Goal: Find specific page/section: Find specific page/section

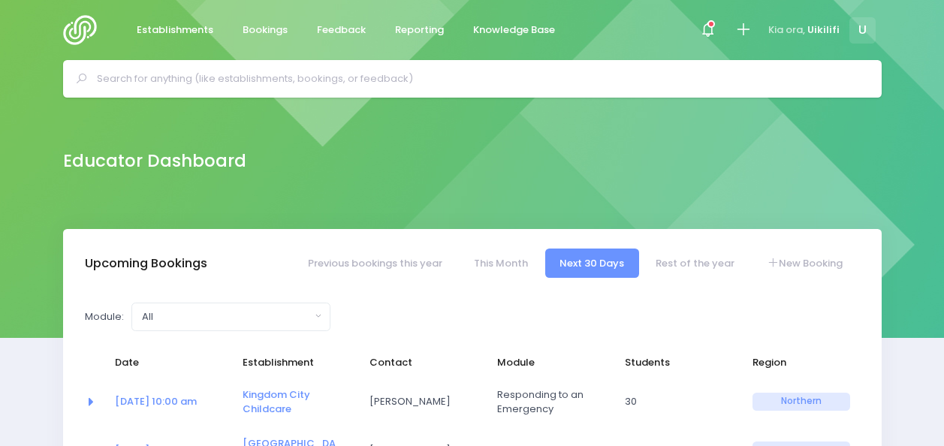
select select "5"
click at [291, 80] on input "text" at bounding box center [479, 79] width 764 height 23
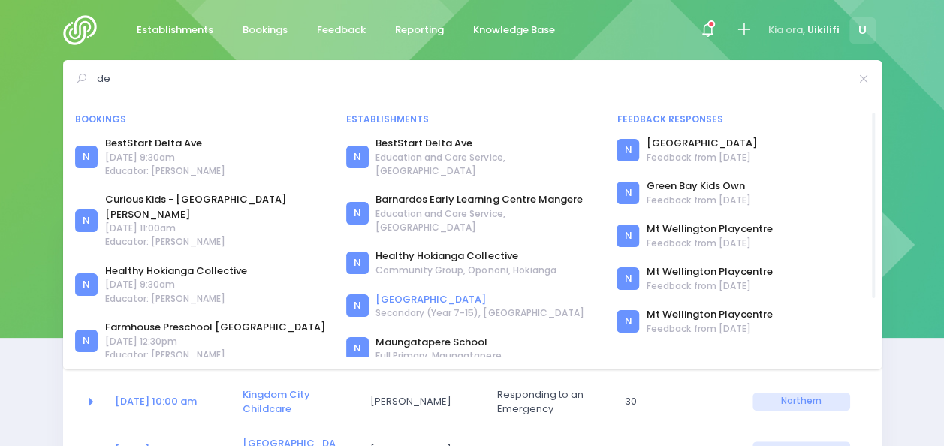
type input "de"
click at [406, 292] on link "[GEOGRAPHIC_DATA]" at bounding box center [480, 299] width 208 height 15
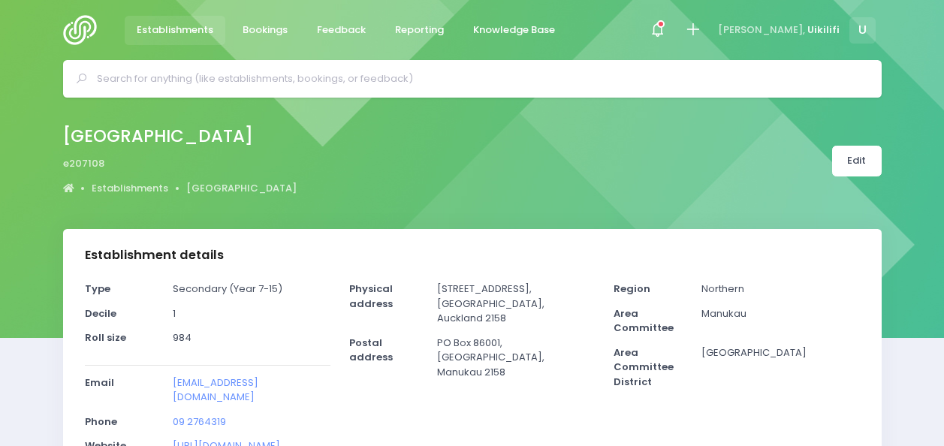
select select "5"
click at [353, 88] on input "text" at bounding box center [479, 79] width 764 height 23
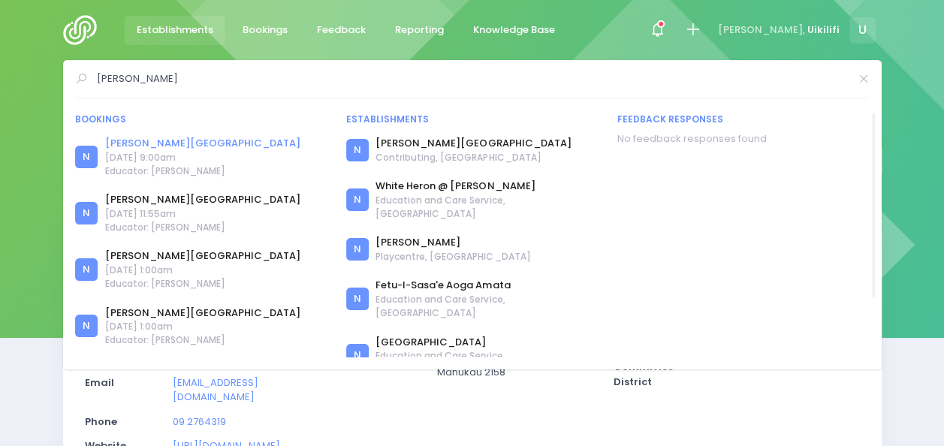
type input "[PERSON_NAME]"
click at [174, 146] on link "[PERSON_NAME][GEOGRAPHIC_DATA]" at bounding box center [202, 143] width 195 height 15
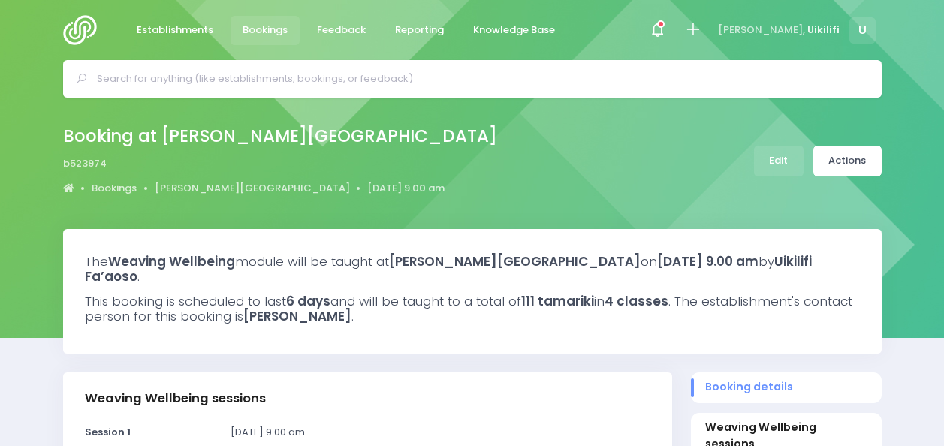
select select "5"
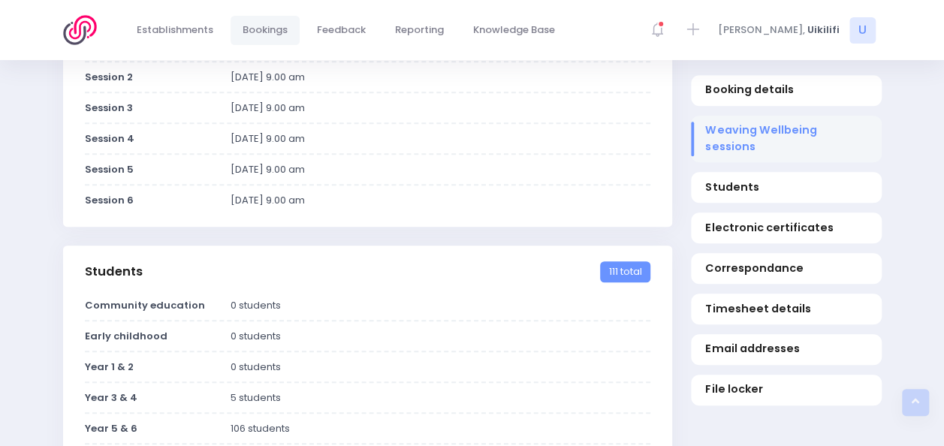
scroll to position [391, 0]
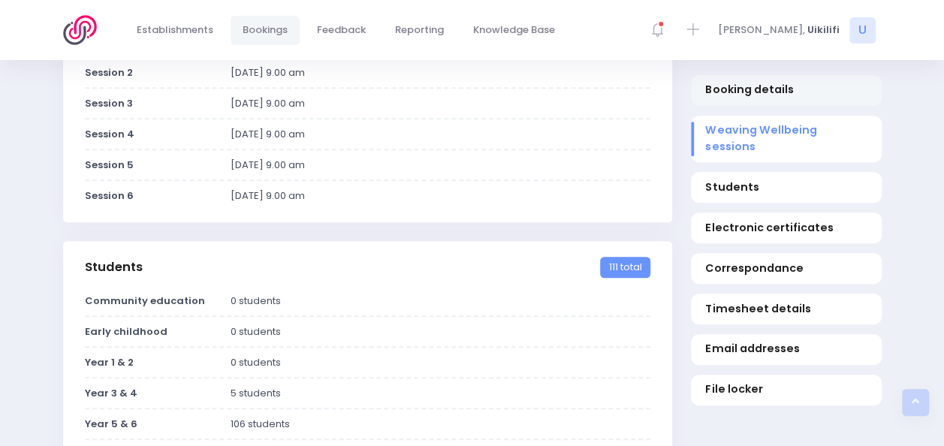
click at [737, 87] on span "Booking details" at bounding box center [785, 91] width 161 height 16
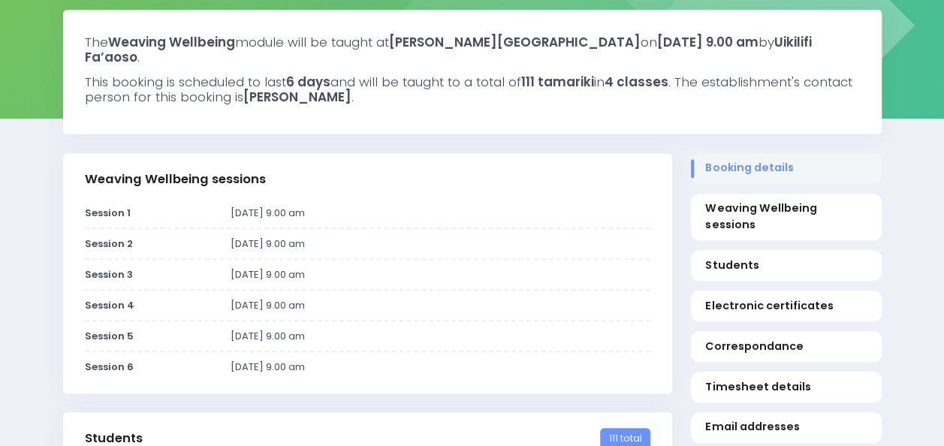
scroll to position [154, 0]
